Goal: Task Accomplishment & Management: Use online tool/utility

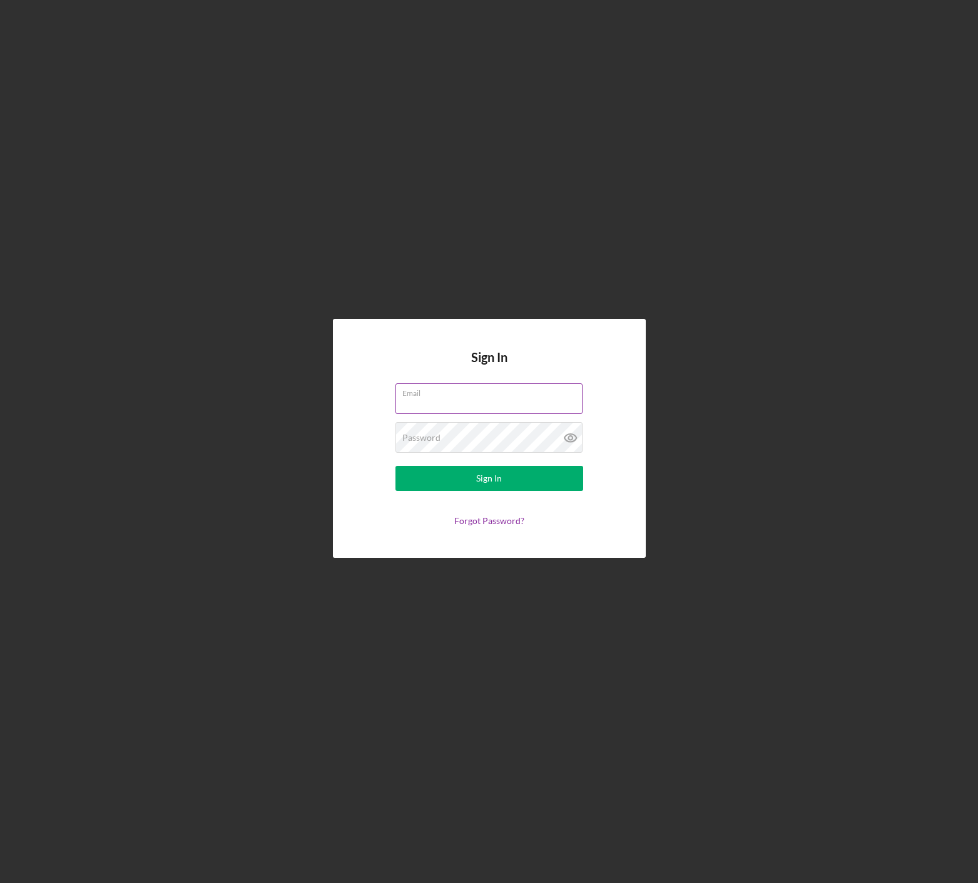
click at [429, 404] on input "Email" at bounding box center [488, 398] width 187 height 30
type input "[PERSON_NAME][EMAIL_ADDRESS][DOMAIN_NAME]"
click at [458, 478] on button "Sign In" at bounding box center [489, 478] width 188 height 25
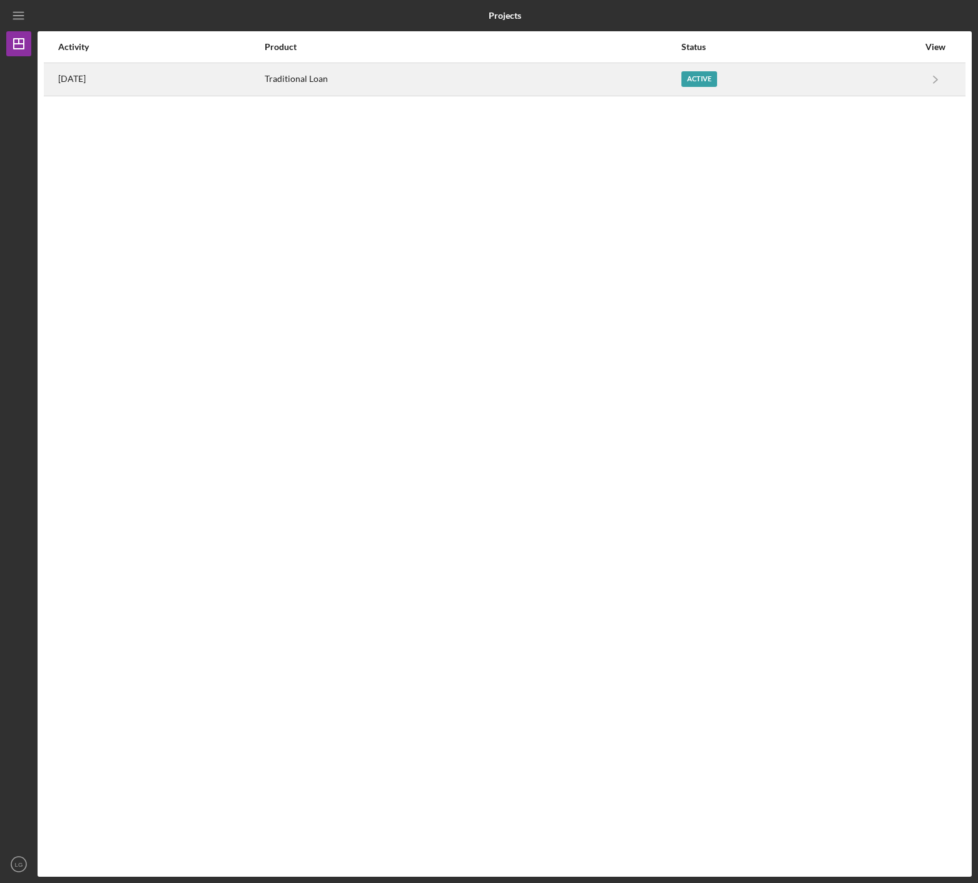
click at [86, 74] on time "[DATE]" at bounding box center [72, 79] width 28 height 10
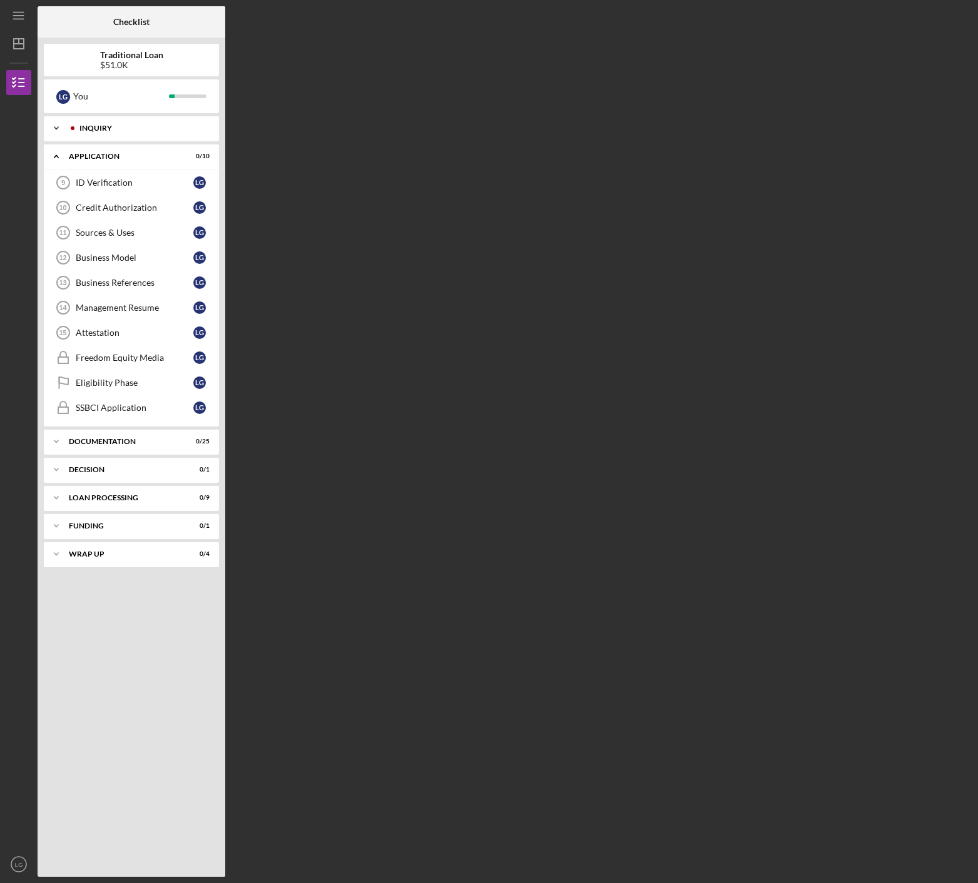
click at [119, 126] on div "Inquiry" at bounding box center [141, 128] width 124 height 8
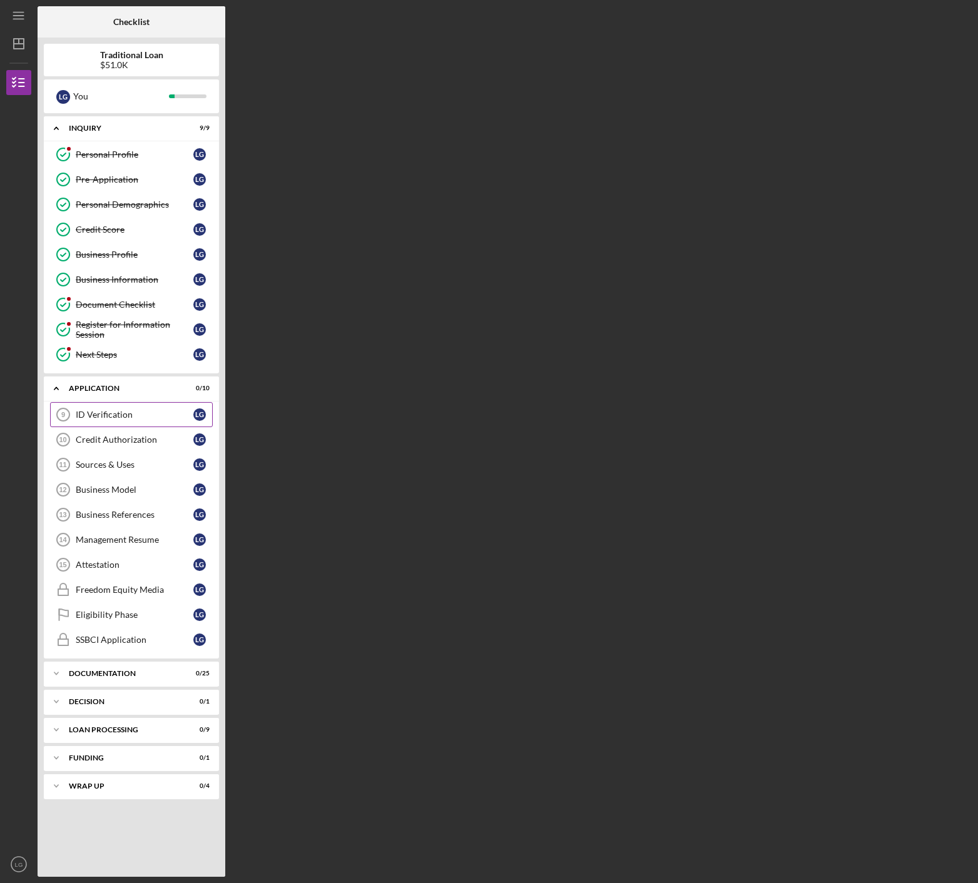
click at [136, 417] on div "ID Verification" at bounding box center [135, 415] width 118 height 10
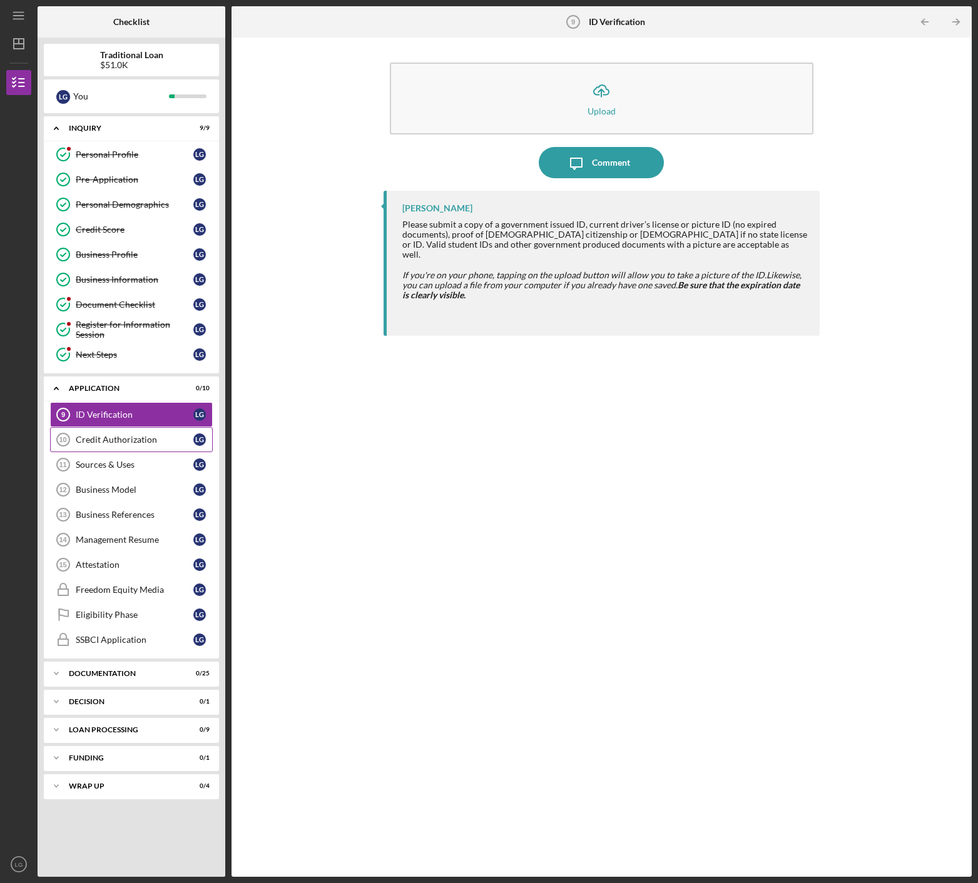
click at [153, 440] on div "Credit Authorization" at bounding box center [135, 440] width 118 height 10
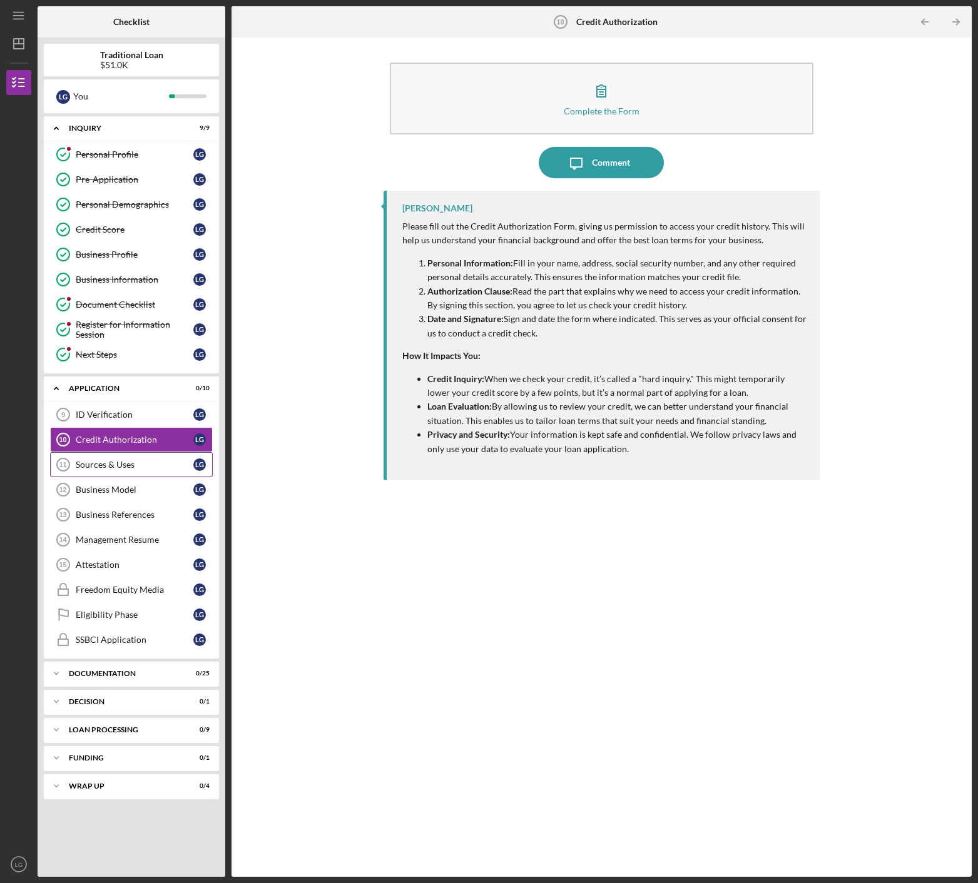
click at [139, 461] on div "Sources & Uses" at bounding box center [135, 465] width 118 height 10
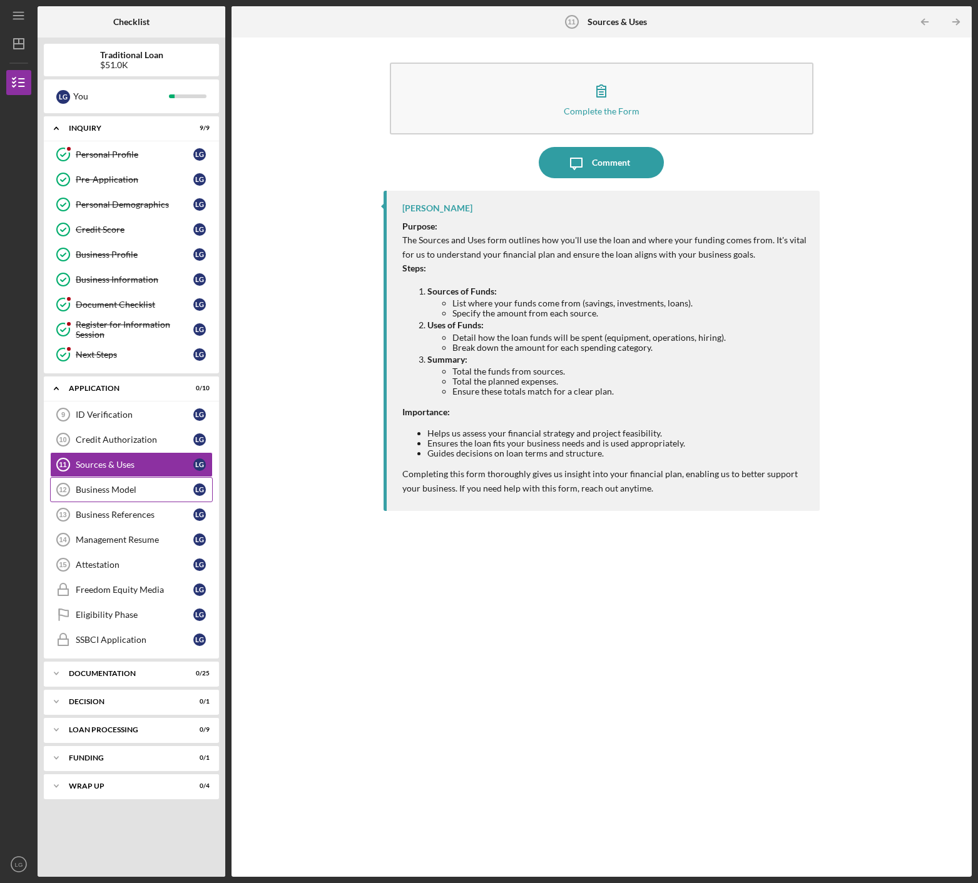
click at [133, 489] on div "Business Model" at bounding box center [135, 490] width 118 height 10
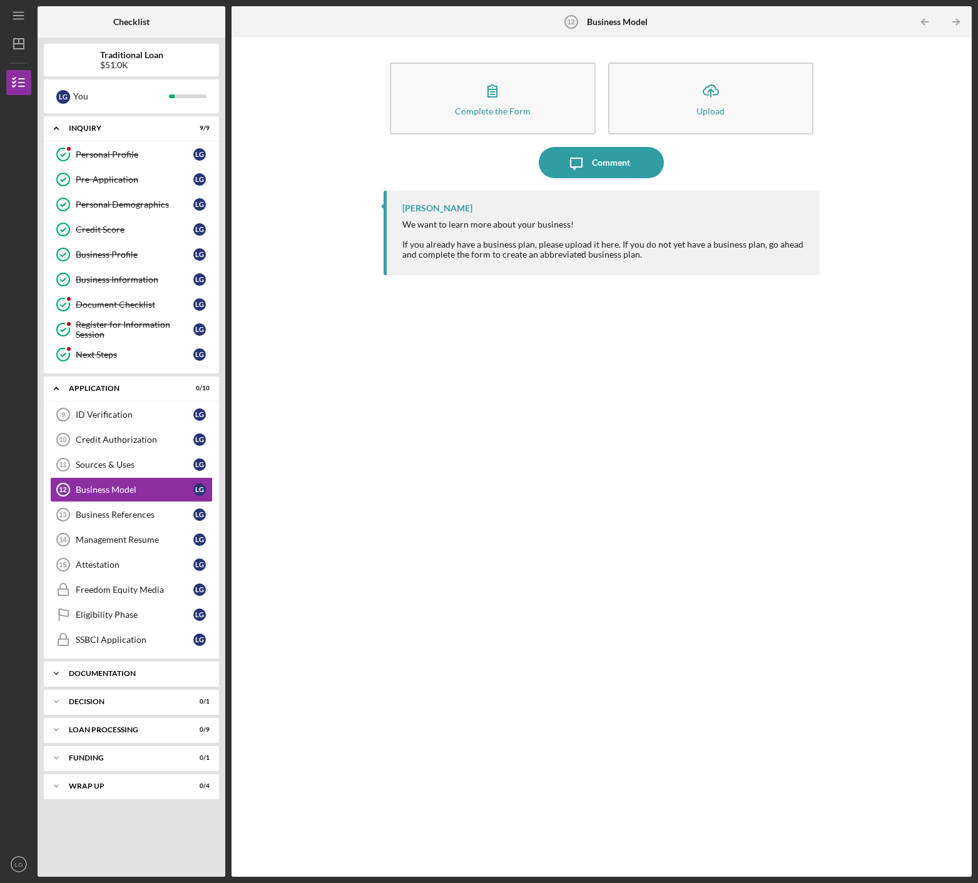
click at [140, 669] on div "Icon/Expander Documentation 0 / 25" at bounding box center [131, 673] width 175 height 25
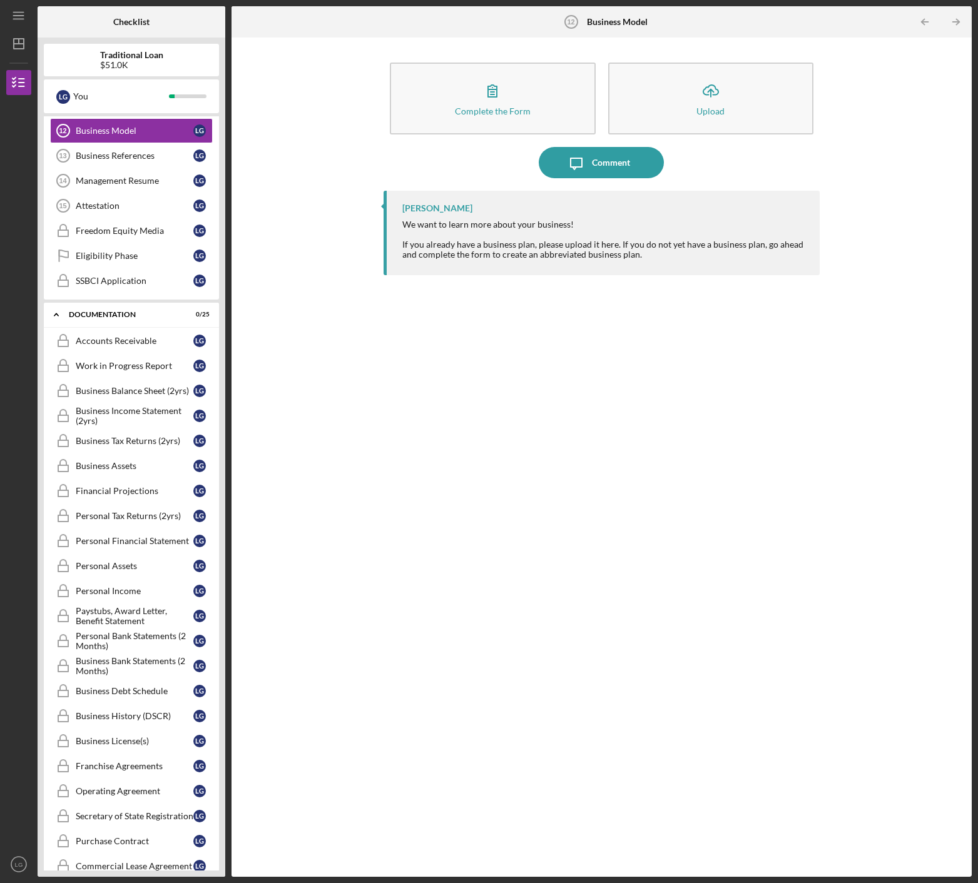
scroll to position [73, 0]
